Goal: Task Accomplishment & Management: Use online tool/utility

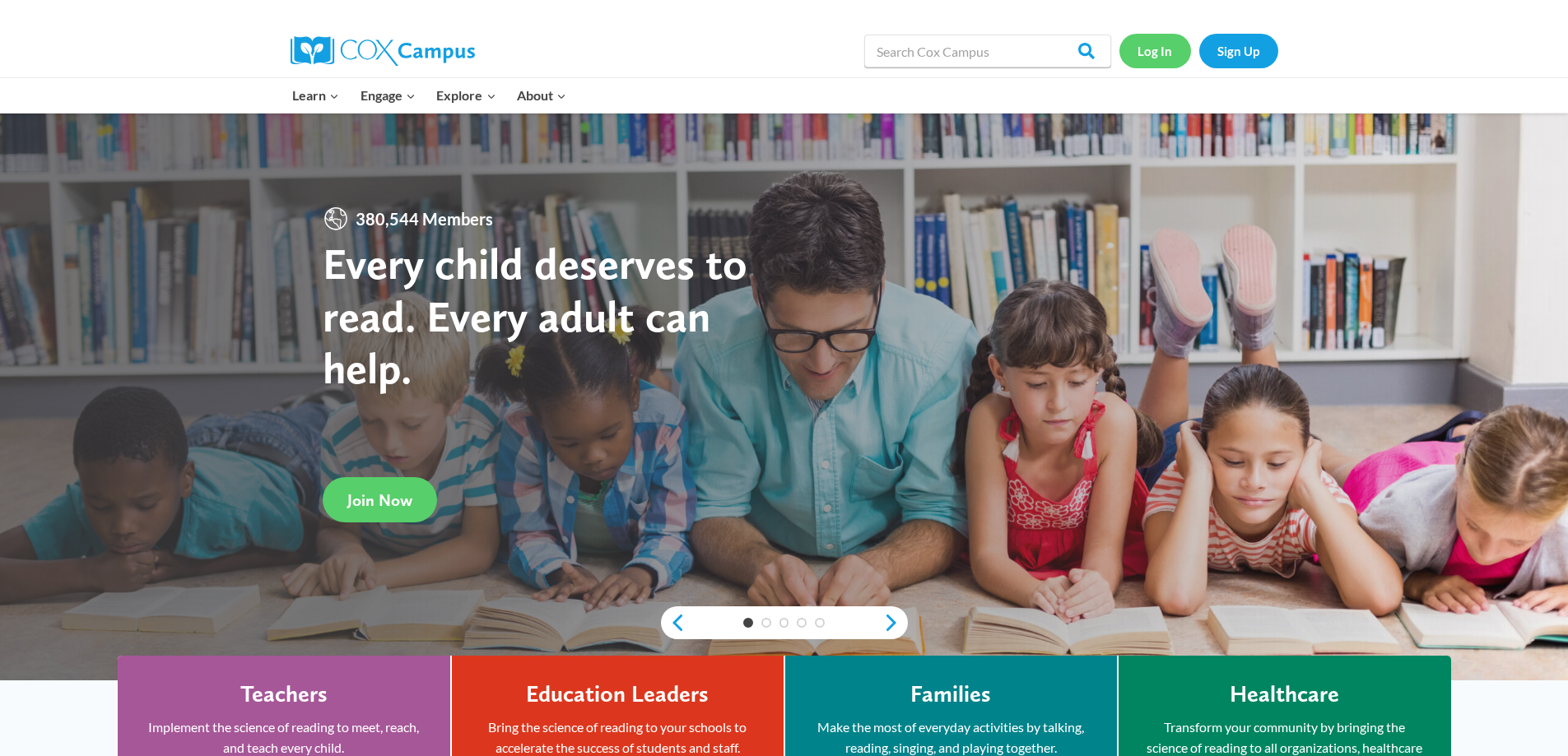
click at [1156, 56] on link "Log In" at bounding box center [1155, 50] width 72 height 33
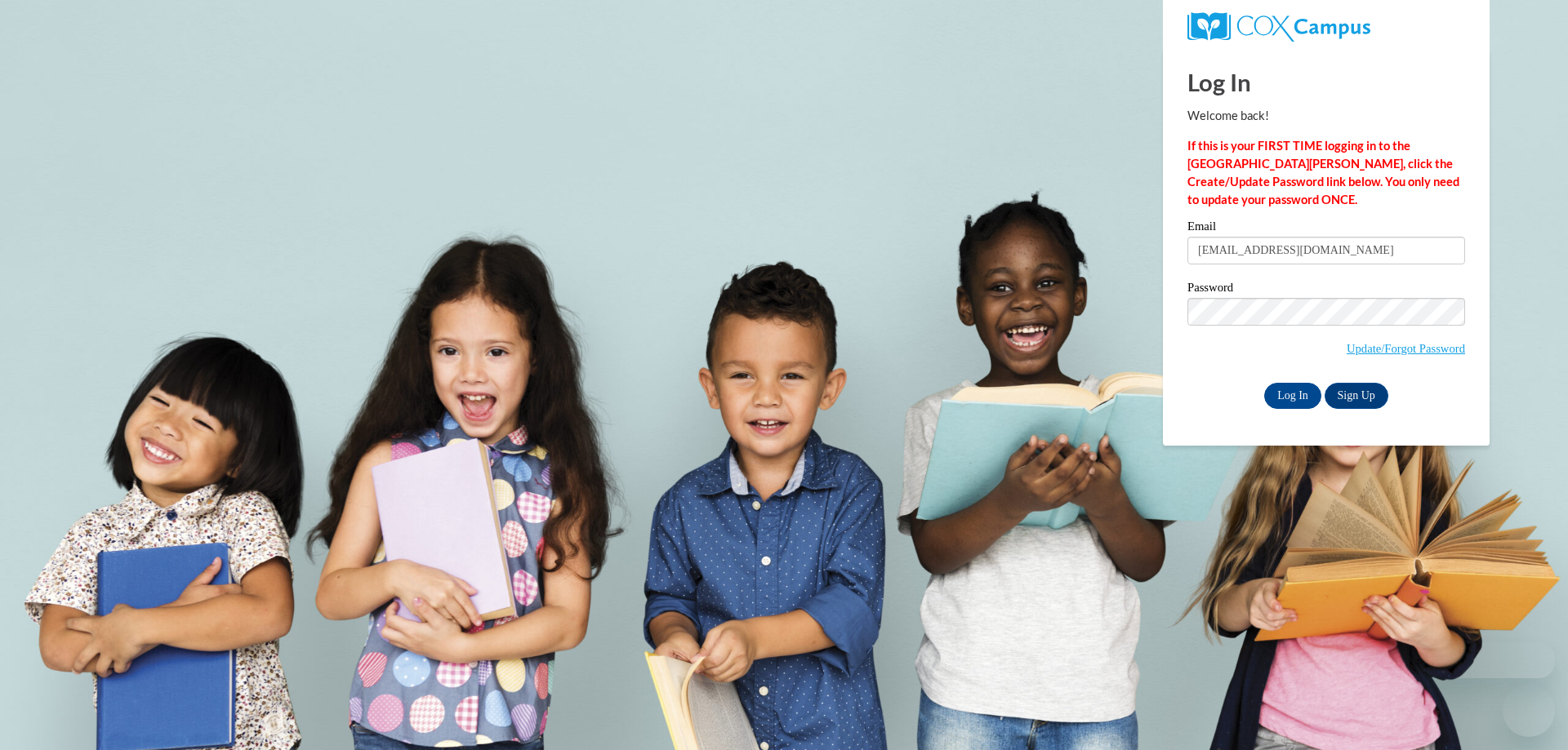
click at [1228, 229] on label "Email" at bounding box center [1326, 228] width 278 height 16
click at [1228, 237] on input "[EMAIL_ADDRESS][DOMAIN_NAME]" at bounding box center [1326, 250] width 278 height 27
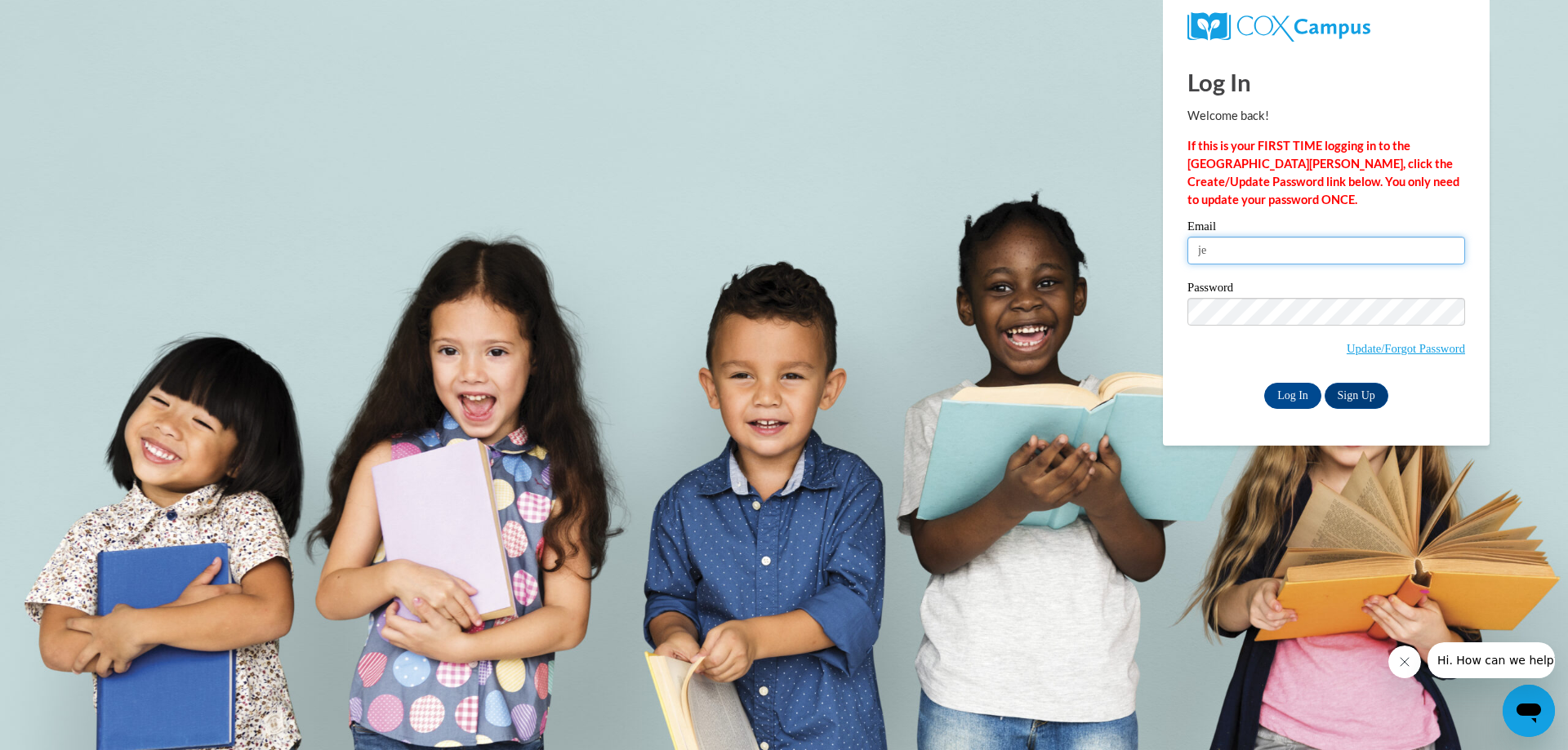
type input "j"
type input "[EMAIL_ADDRESS][DOMAIN_NAME]"
click at [1264, 383] on input "Log In" at bounding box center [1293, 396] width 57 height 27
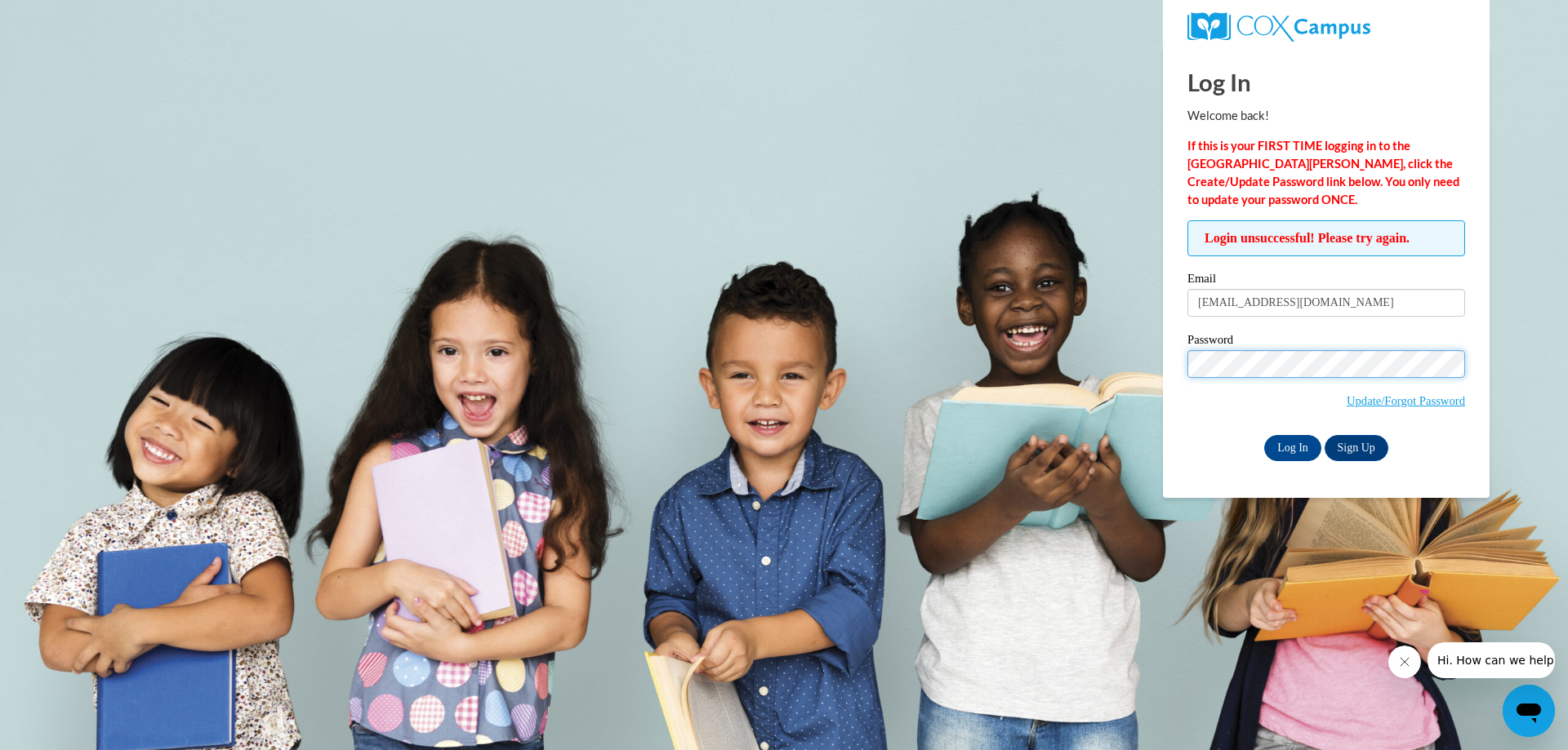
click at [1264, 435] on input "Log In" at bounding box center [1293, 448] width 57 height 27
click at [1228, 440] on div "Log In Sign Up" at bounding box center [1326, 448] width 278 height 27
click at [1264, 448] on input "Log In" at bounding box center [1293, 448] width 57 height 27
click at [1289, 449] on input "Log In" at bounding box center [1293, 448] width 57 height 27
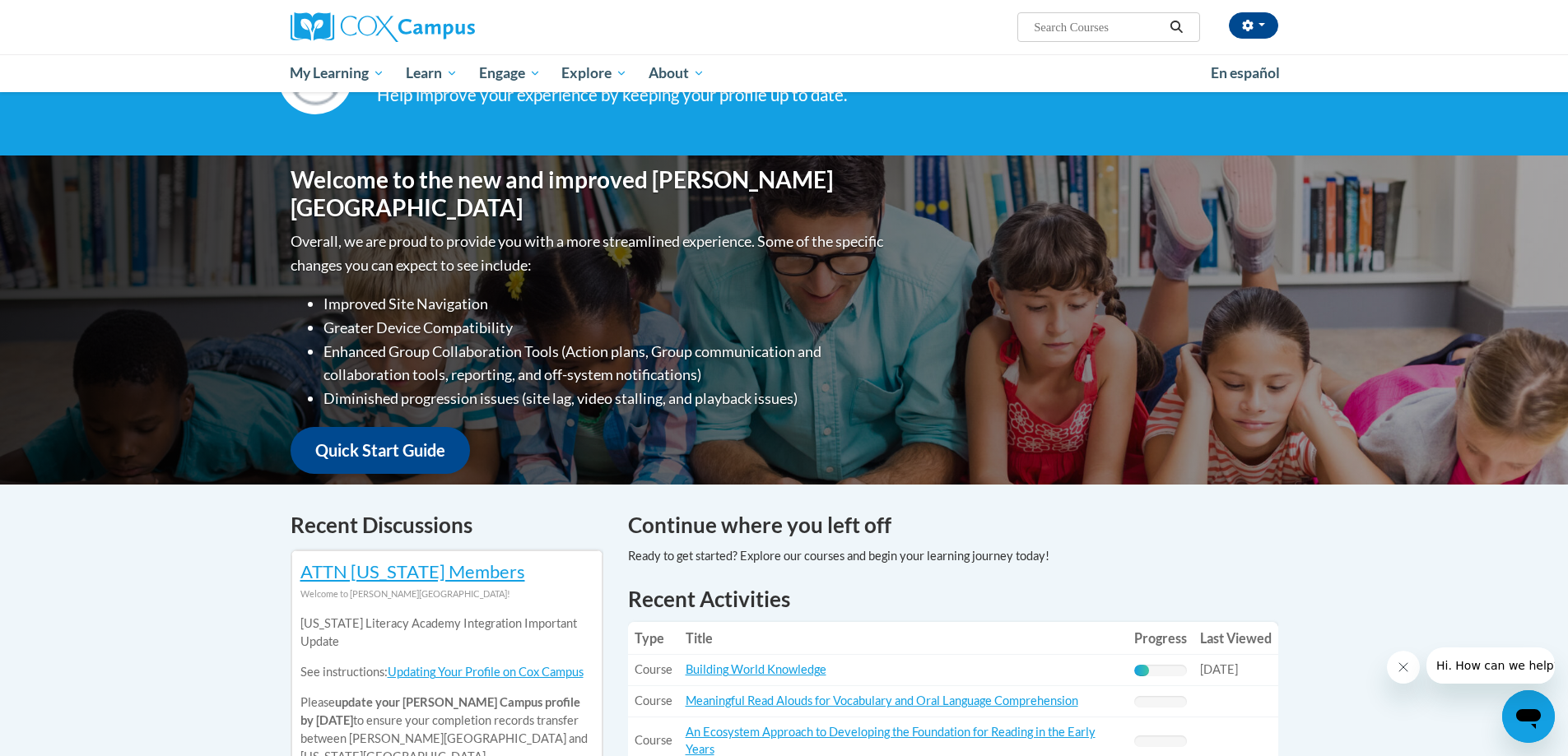
scroll to position [329, 0]
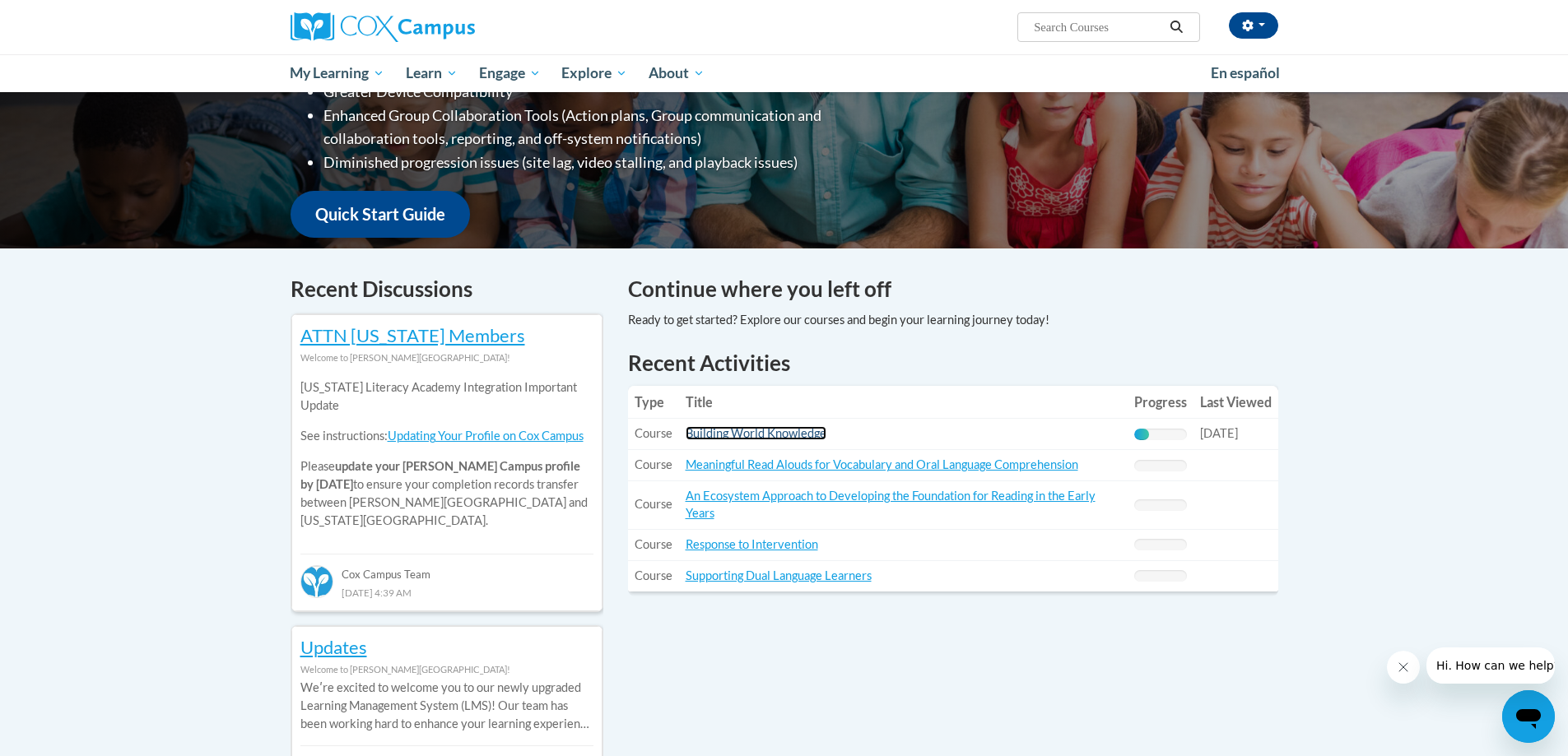
click at [725, 434] on link "Building World Knowledge" at bounding box center [755, 433] width 141 height 14
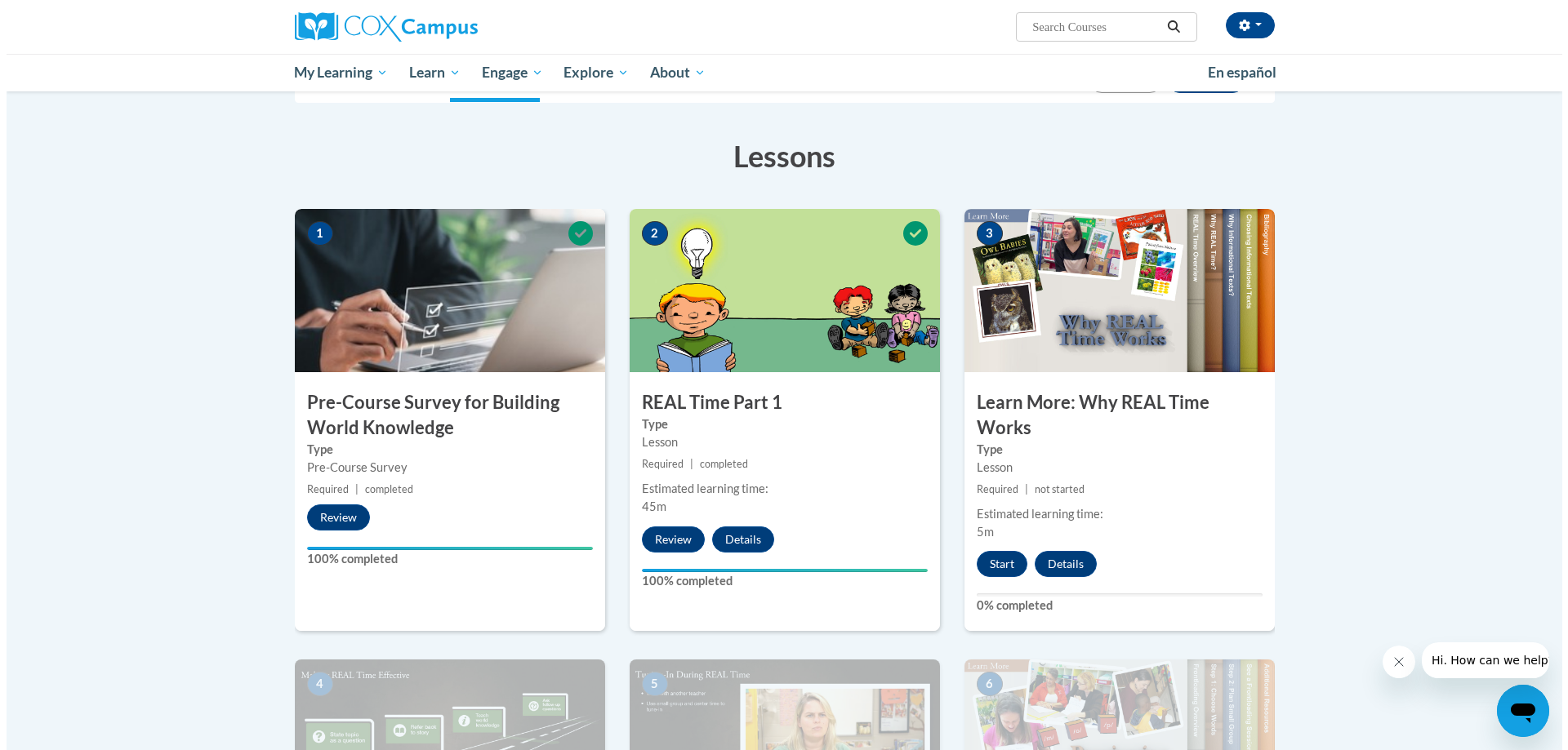
scroll to position [245, 0]
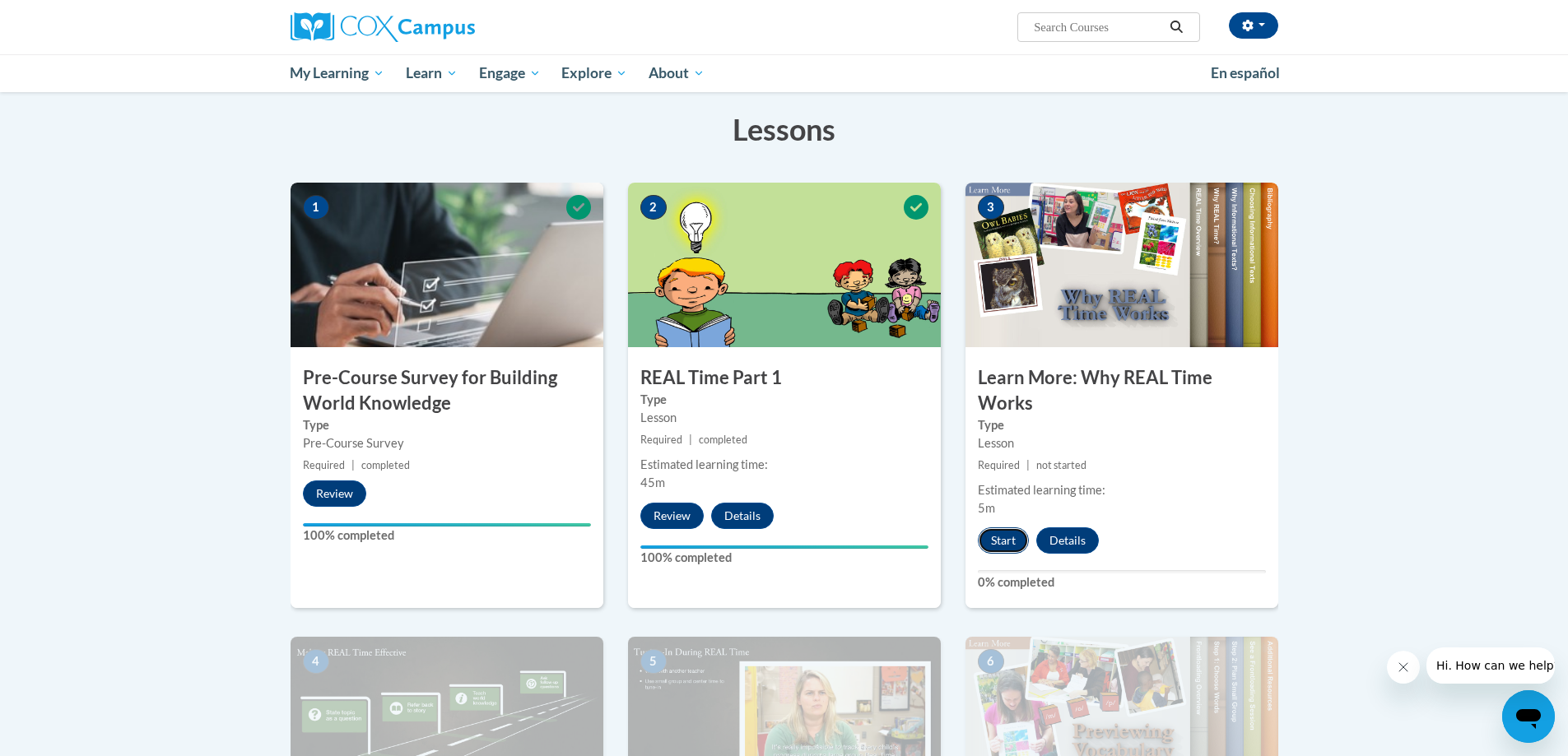
click at [1006, 532] on button "Start" at bounding box center [1003, 541] width 51 height 27
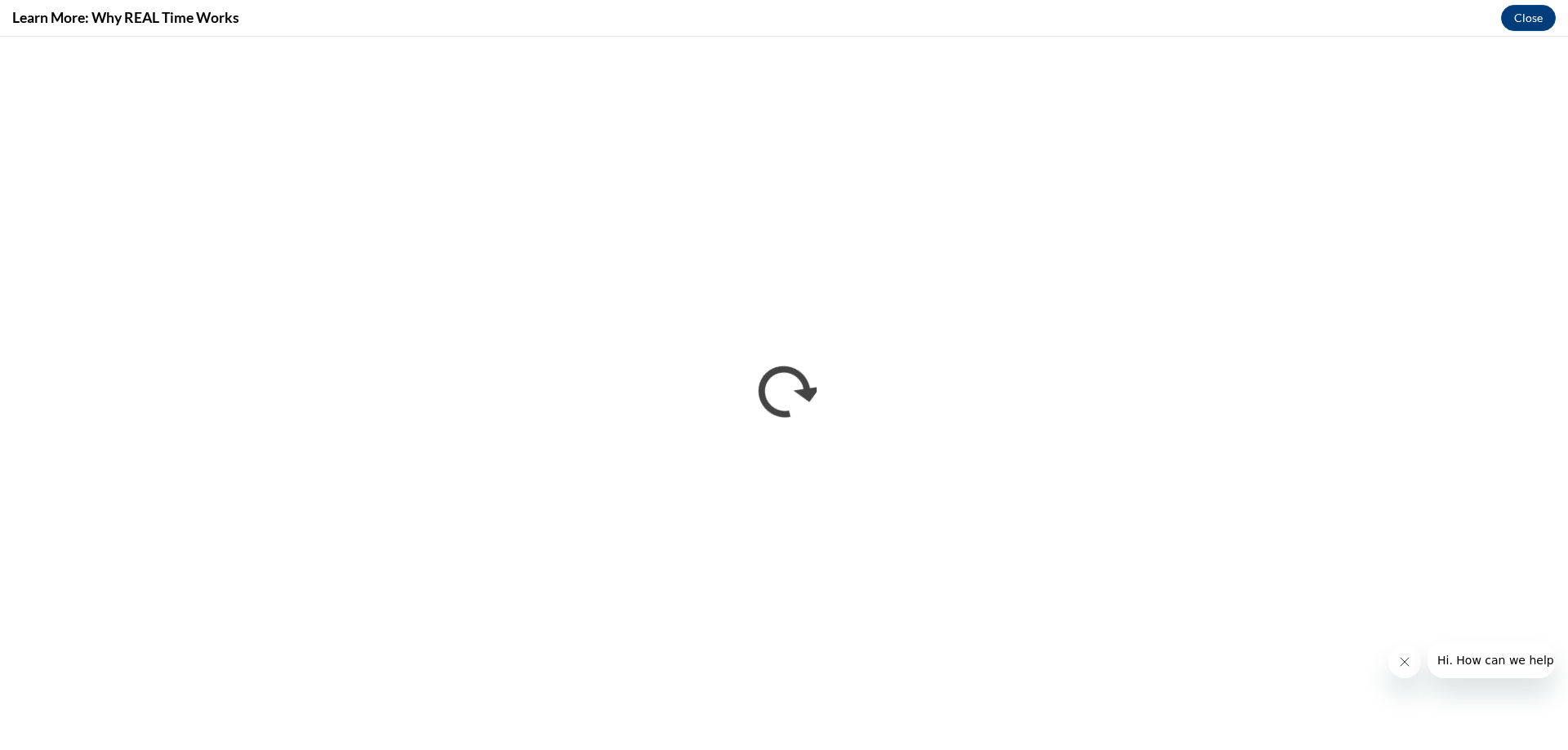
scroll to position [0, 0]
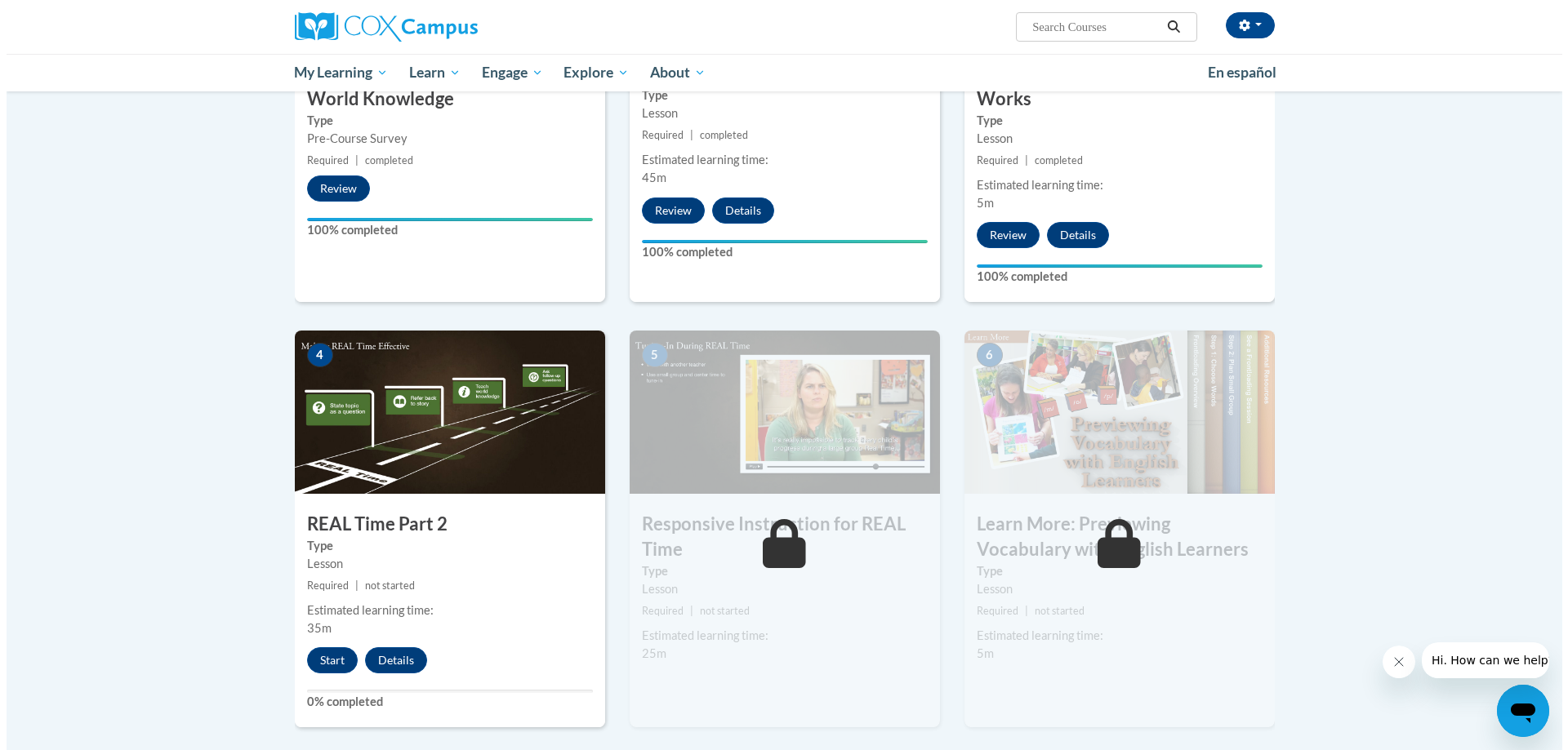
scroll to position [653, 0]
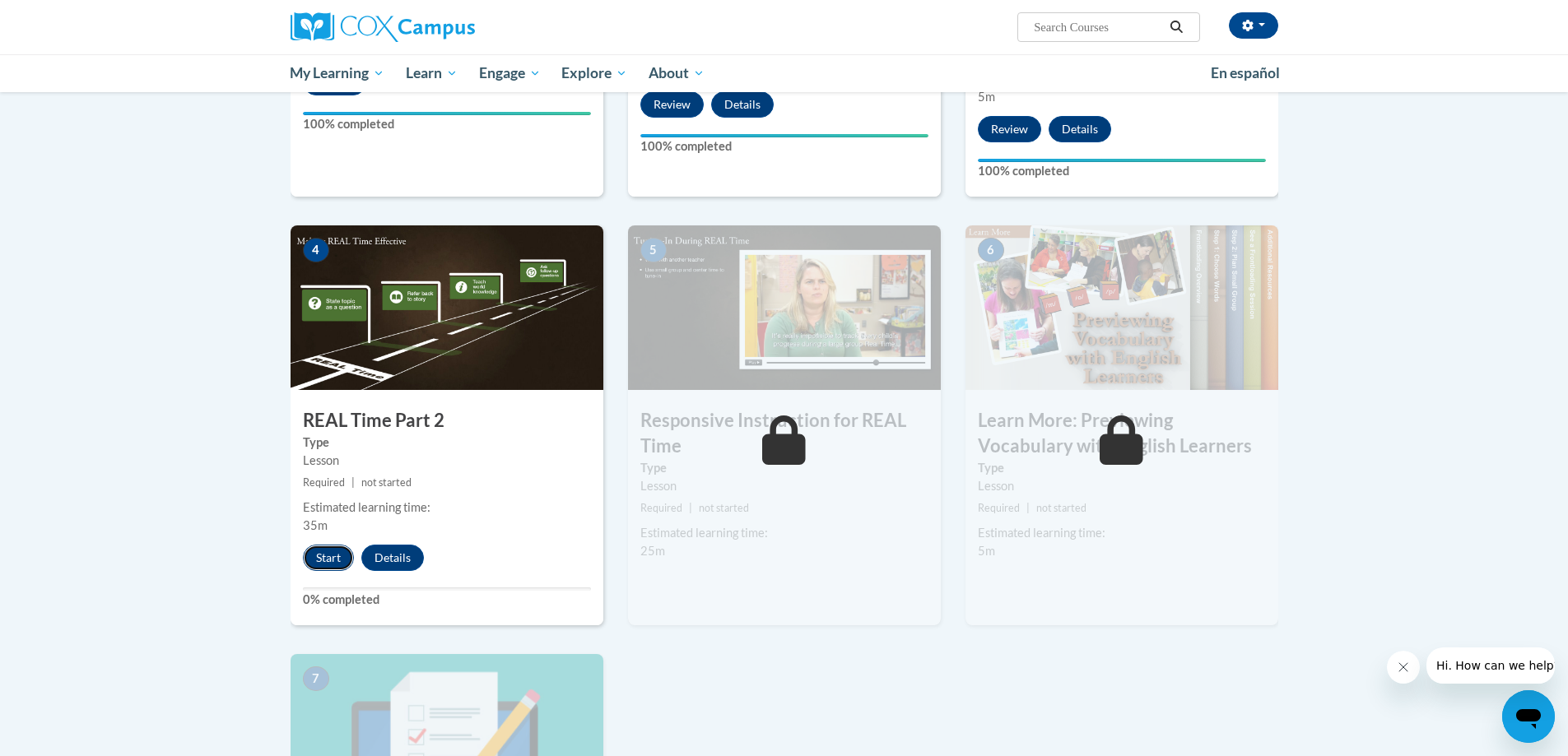
click at [317, 553] on button "Start" at bounding box center [328, 558] width 51 height 27
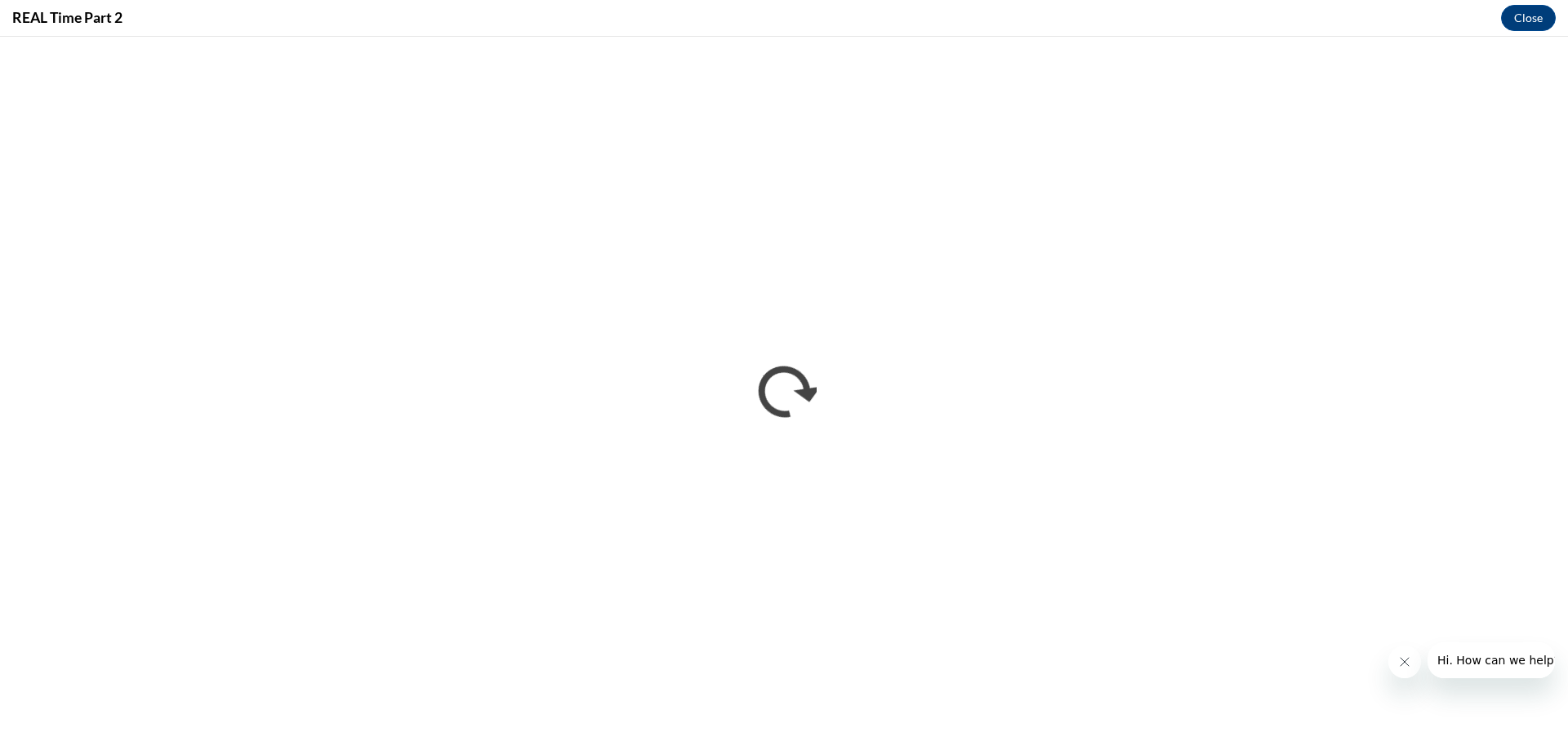
scroll to position [0, 0]
